Goal: Task Accomplishment & Management: Use online tool/utility

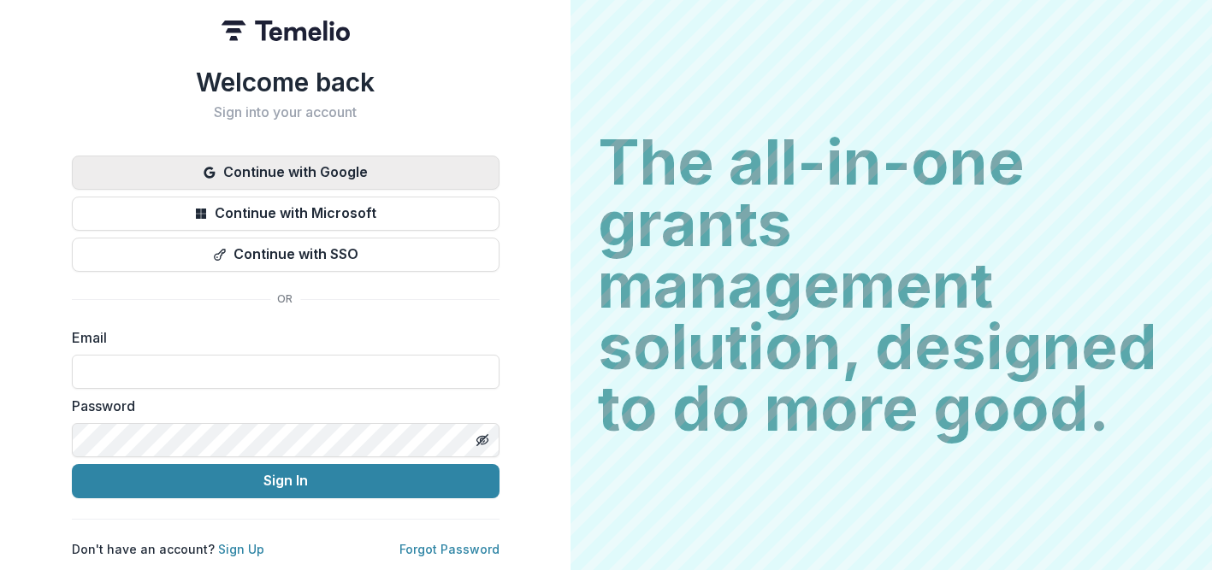
click at [337, 164] on button "Continue with Google" at bounding box center [286, 173] width 428 height 34
